Goal: Check status: Check status

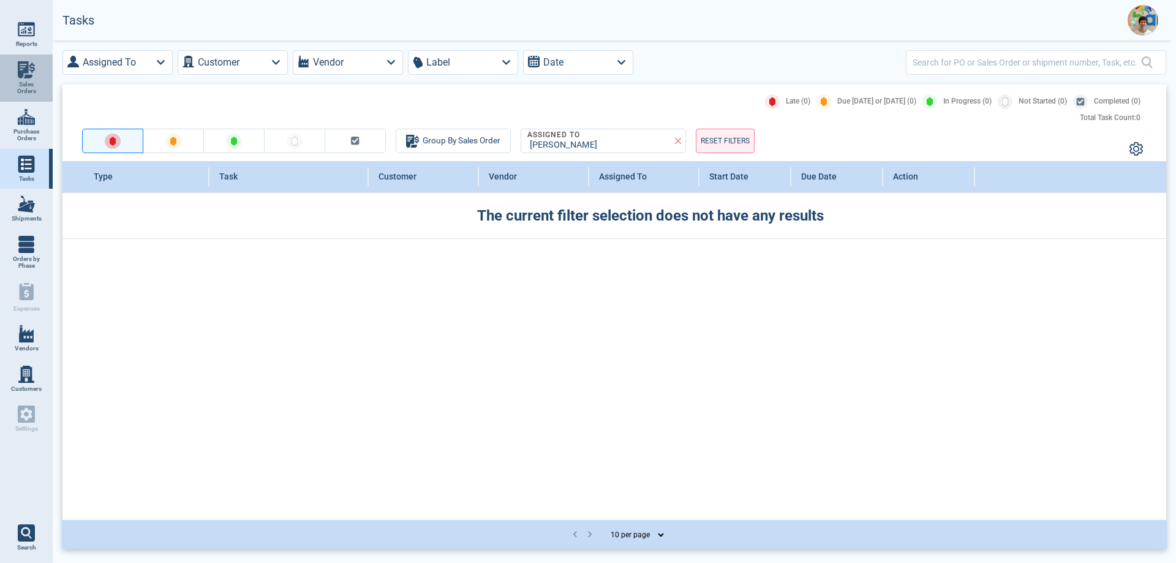
click at [23, 78] on link "Sales Orders" at bounding box center [26, 77] width 53 height 47
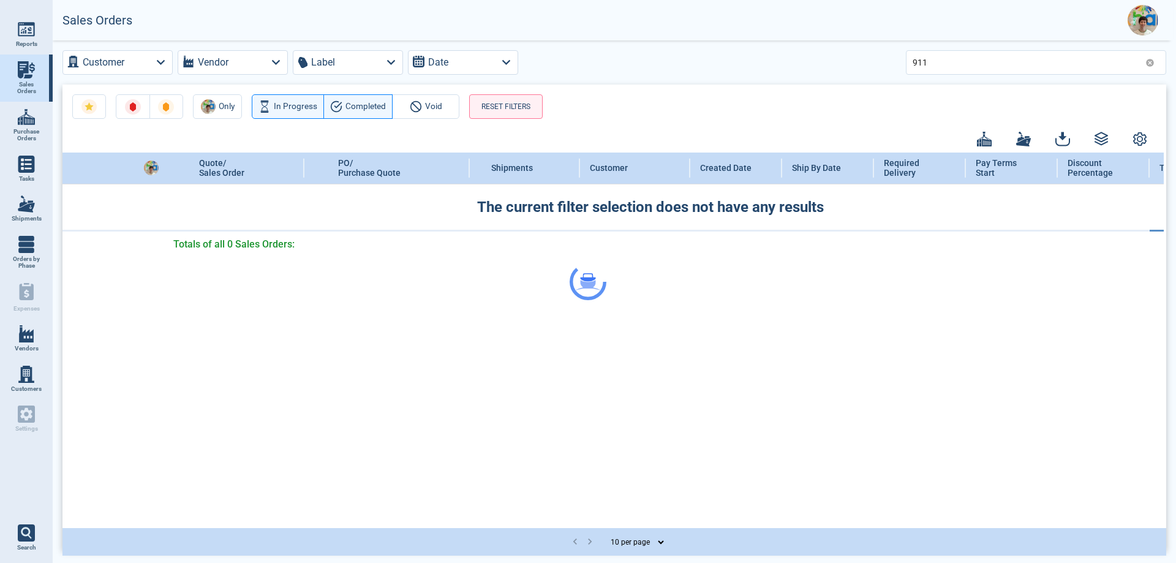
click at [945, 59] on div at bounding box center [588, 281] width 1176 height 563
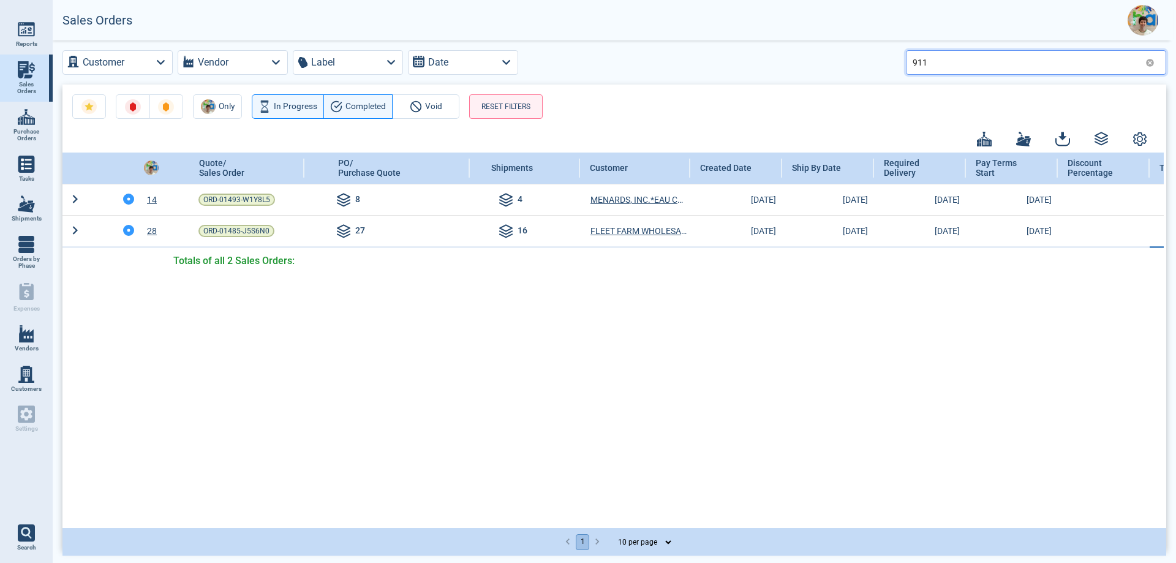
click at [935, 61] on input "911" at bounding box center [1026, 62] width 228 height 18
type input "918"
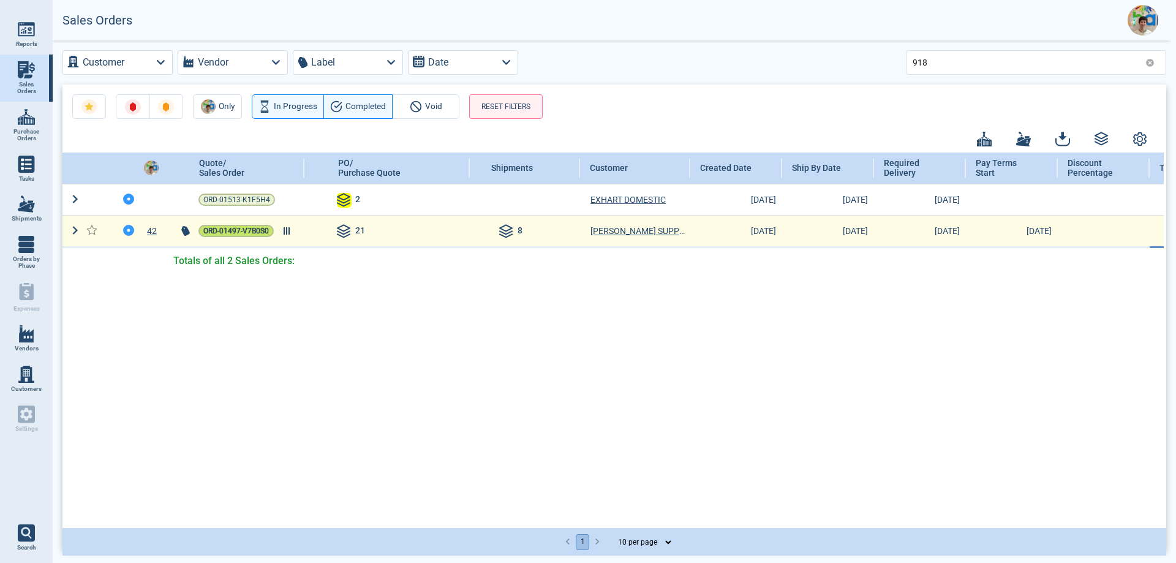
click at [222, 232] on span "ORD-01497-V7B0S0" at bounding box center [236, 231] width 66 height 12
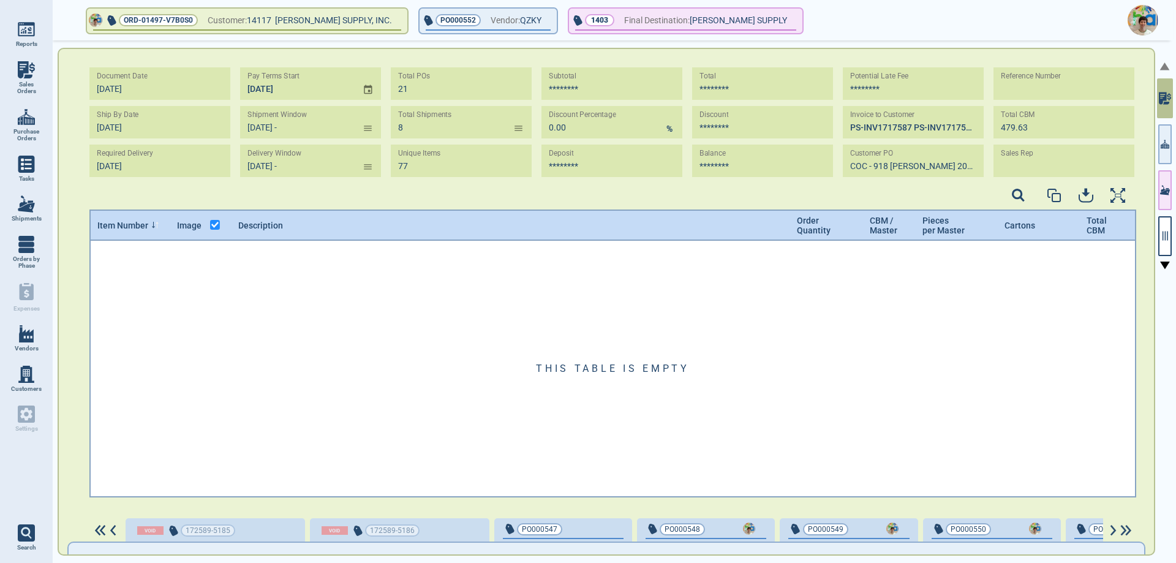
type input "[DATE] -"
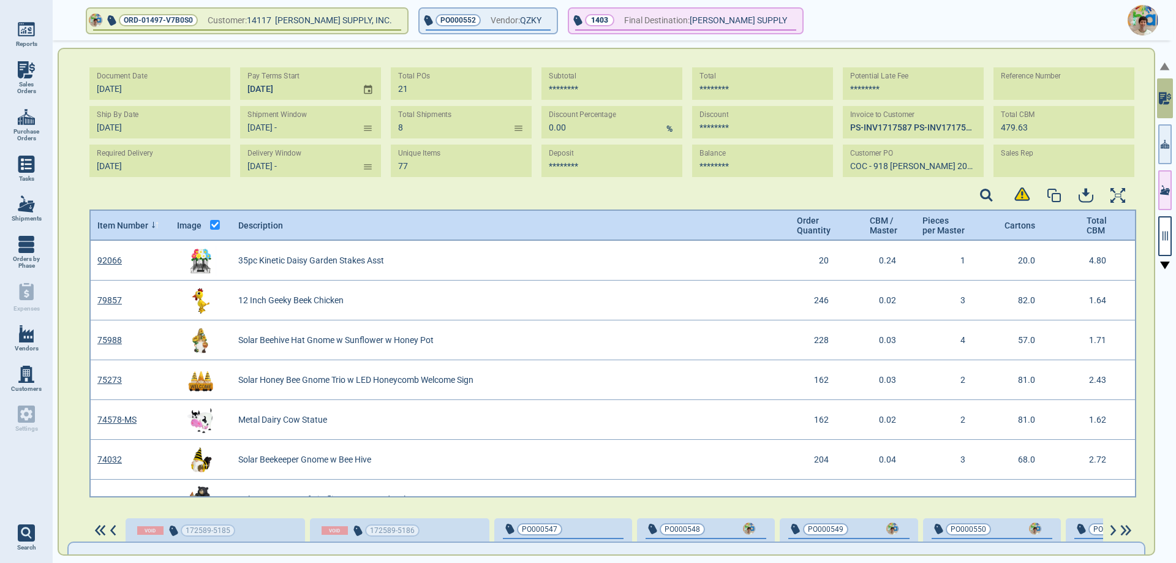
type input "[DATE] - [DATE]"
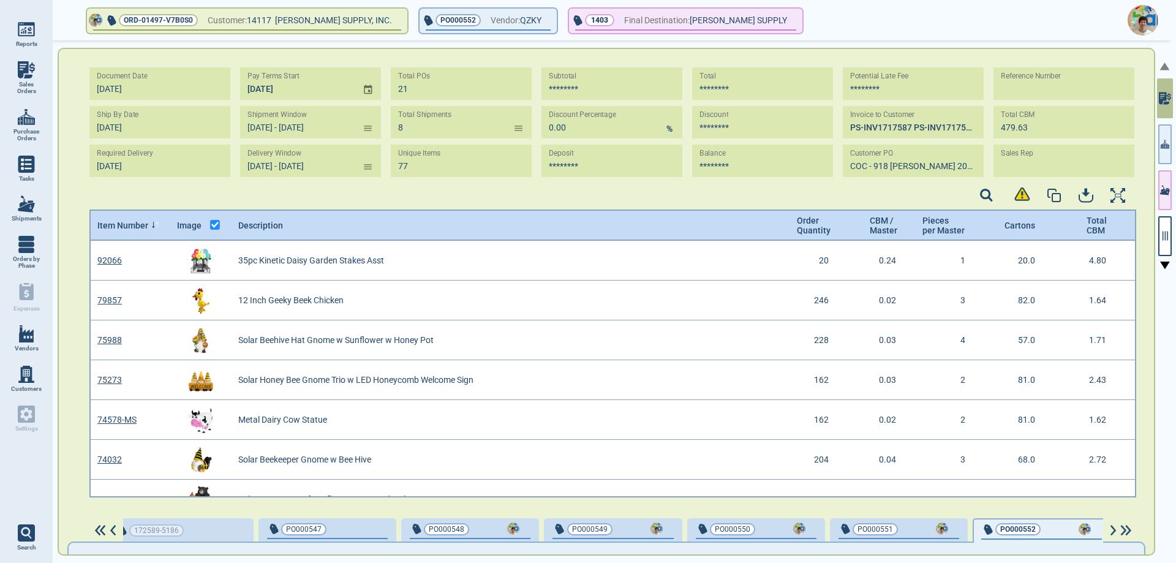
scroll to position [253, 1043]
click at [512, 23] on button "PO000552 Vendor: QZKY" at bounding box center [487, 21] width 137 height 24
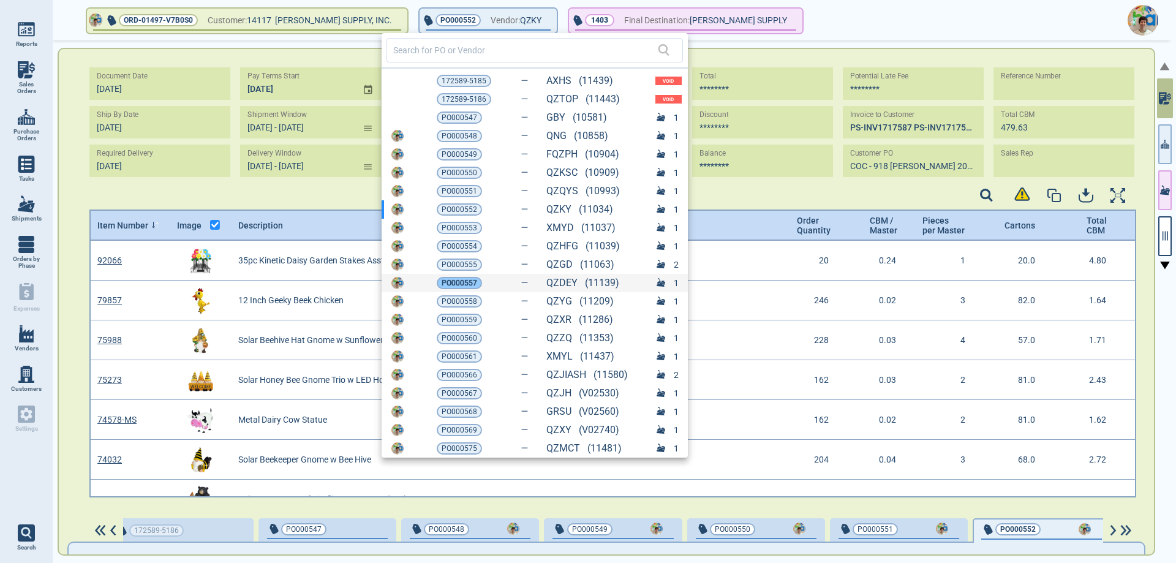
click at [464, 284] on span "PO000557" at bounding box center [460, 283] width 36 height 12
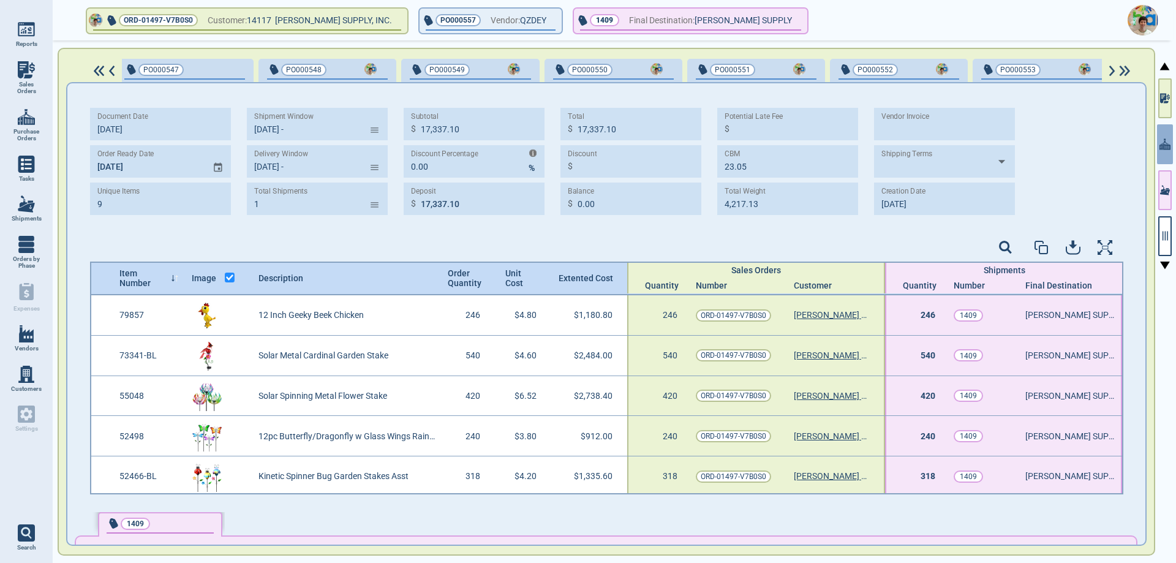
type input "[DATE] -"
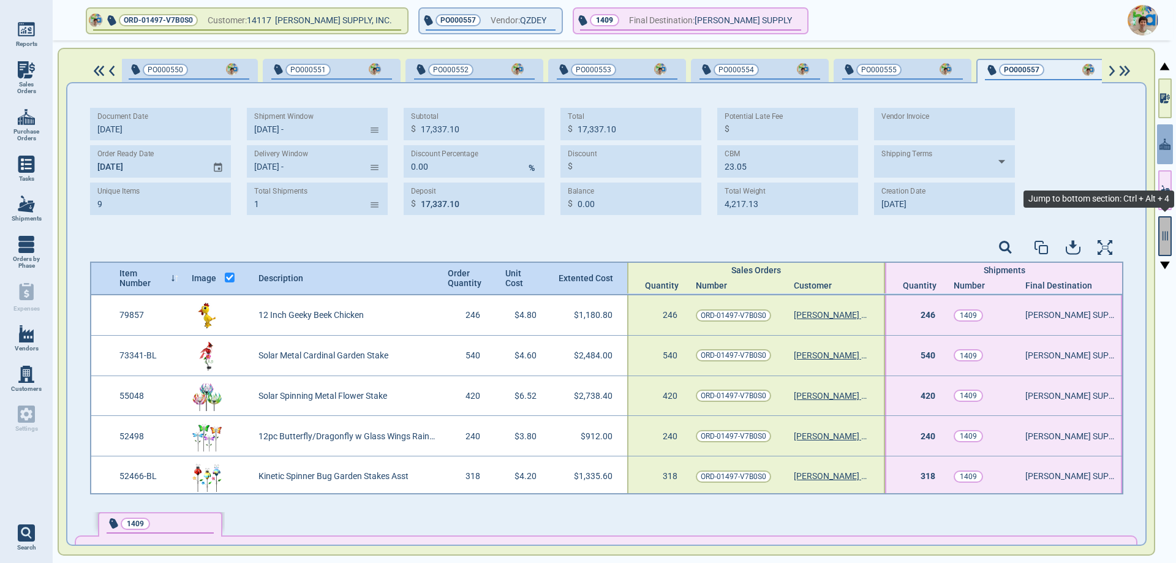
click at [1164, 240] on icon "button" at bounding box center [1164, 235] width 11 height 11
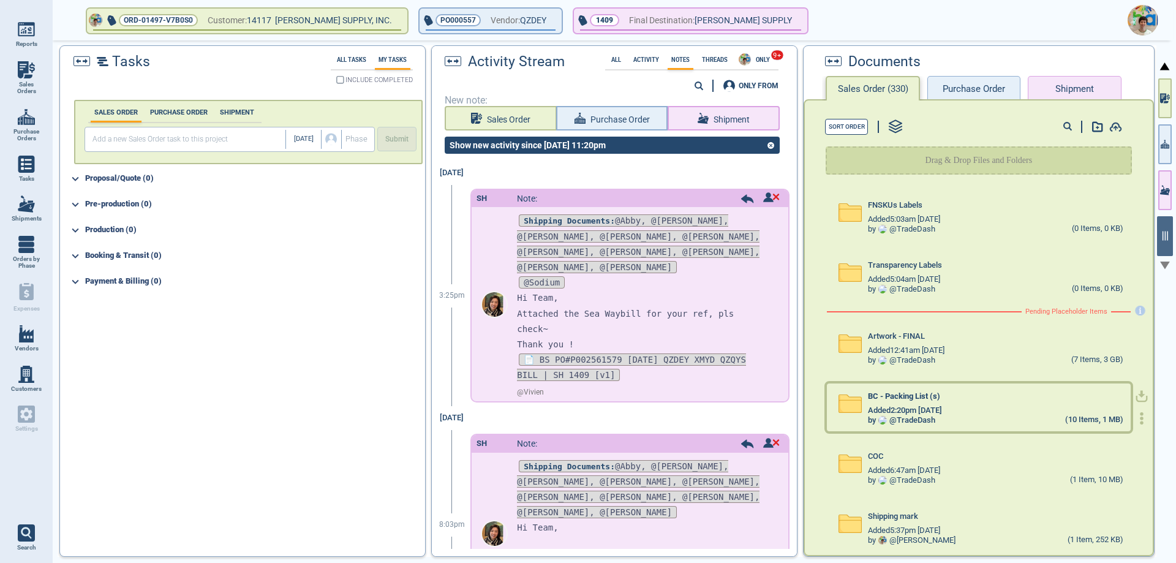
scroll to position [7, 0]
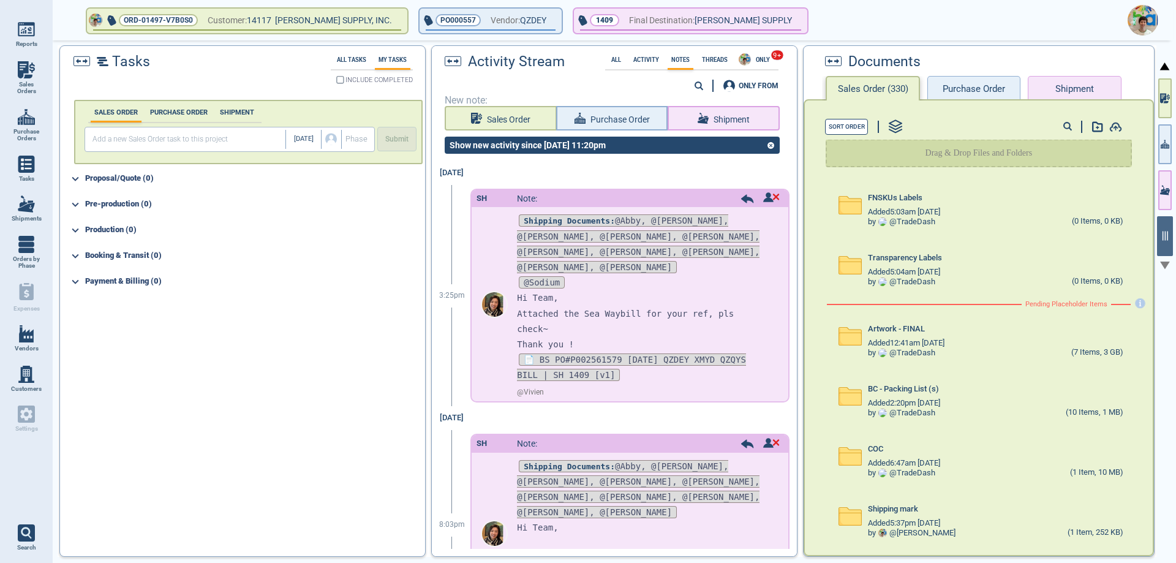
click at [991, 92] on button "Purchase Order" at bounding box center [973, 88] width 93 height 24
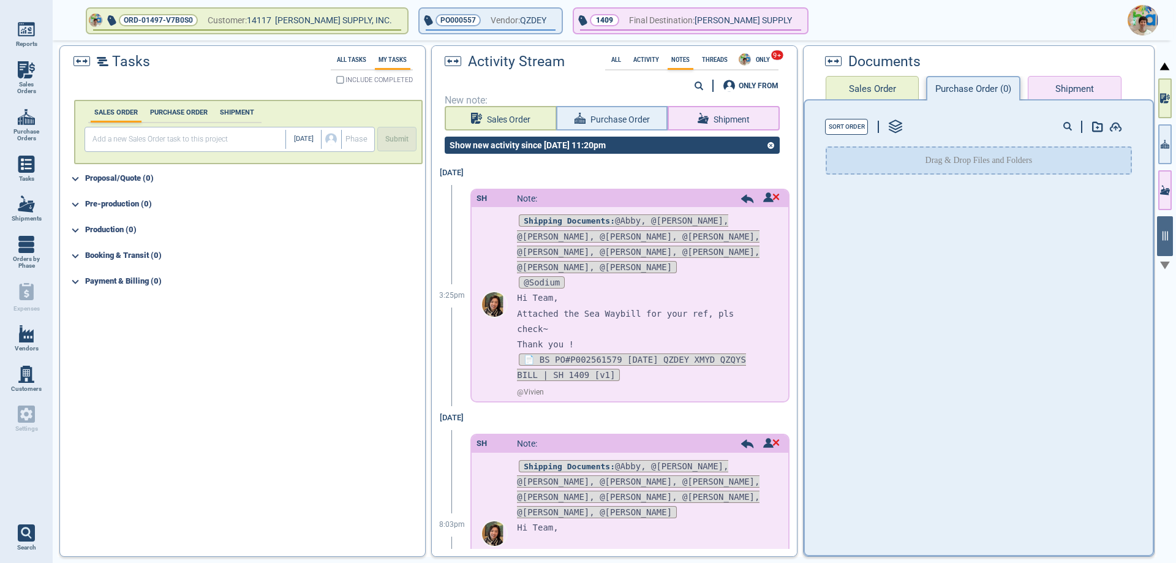
scroll to position [0, 0]
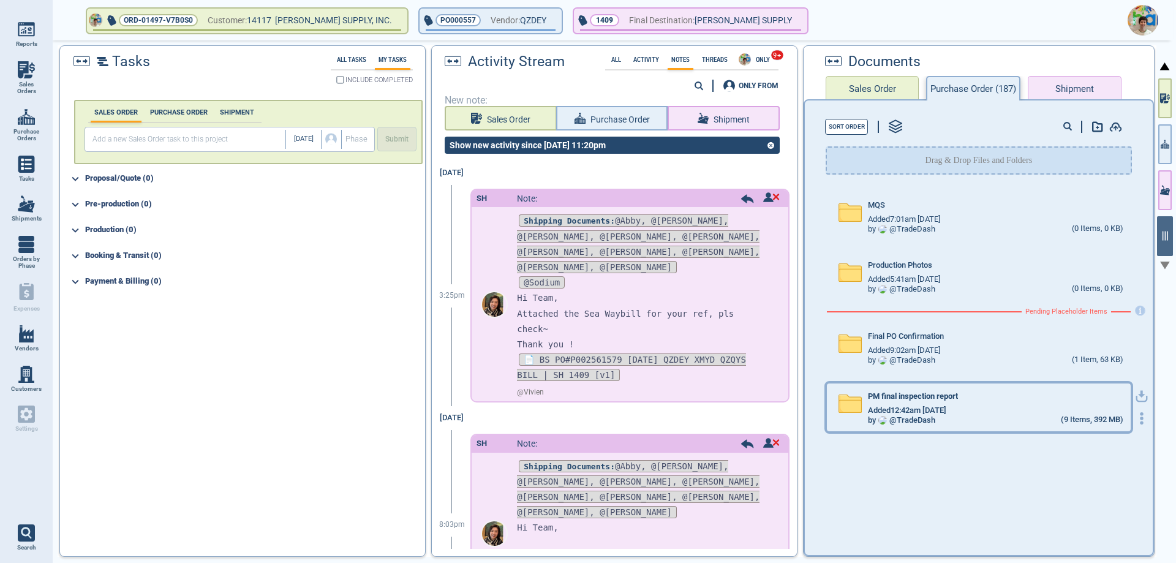
click at [967, 405] on div "Added 12:42am [DATE]" at bounding box center [995, 410] width 255 height 10
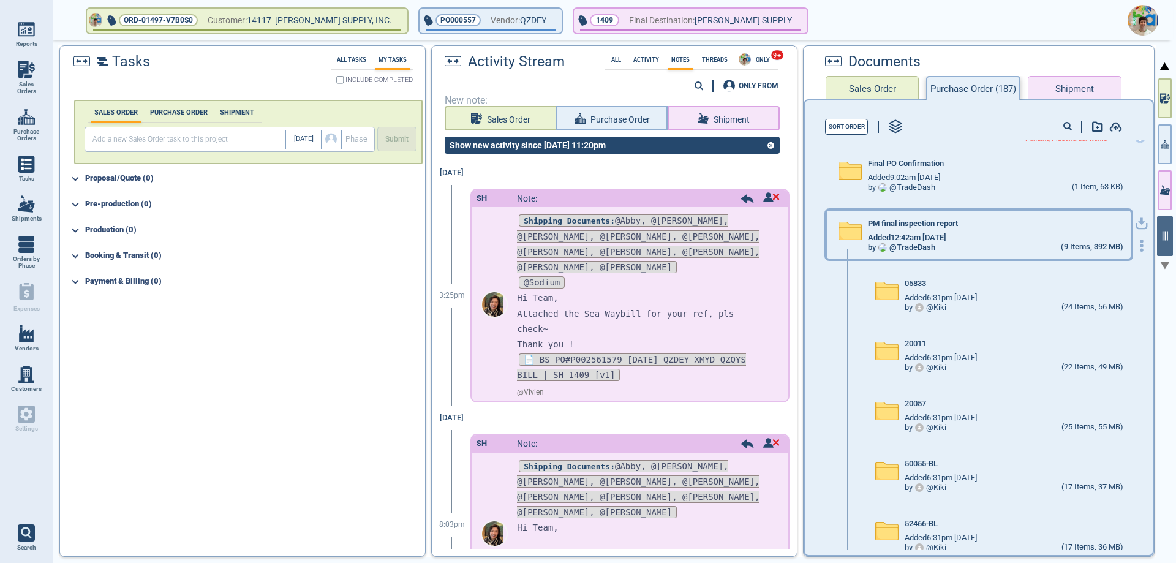
scroll to position [184, 0]
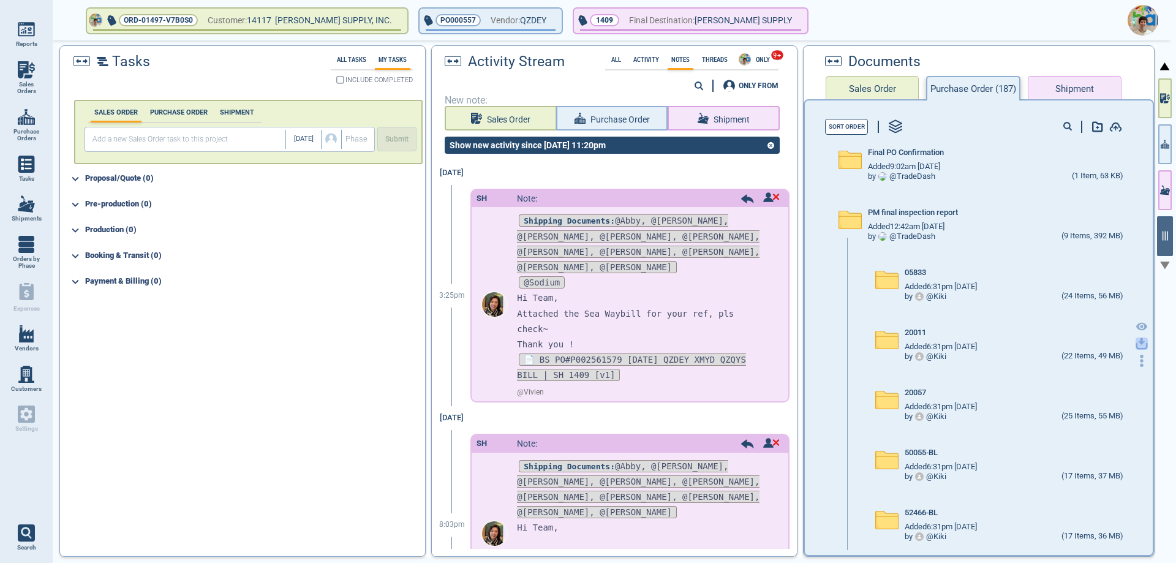
click at [1135, 337] on icon "button" at bounding box center [1141, 343] width 12 height 12
click at [588, 383] on div "@ Vivien" at bounding box center [643, 392] width 252 height 18
